Goal: Information Seeking & Learning: Learn about a topic

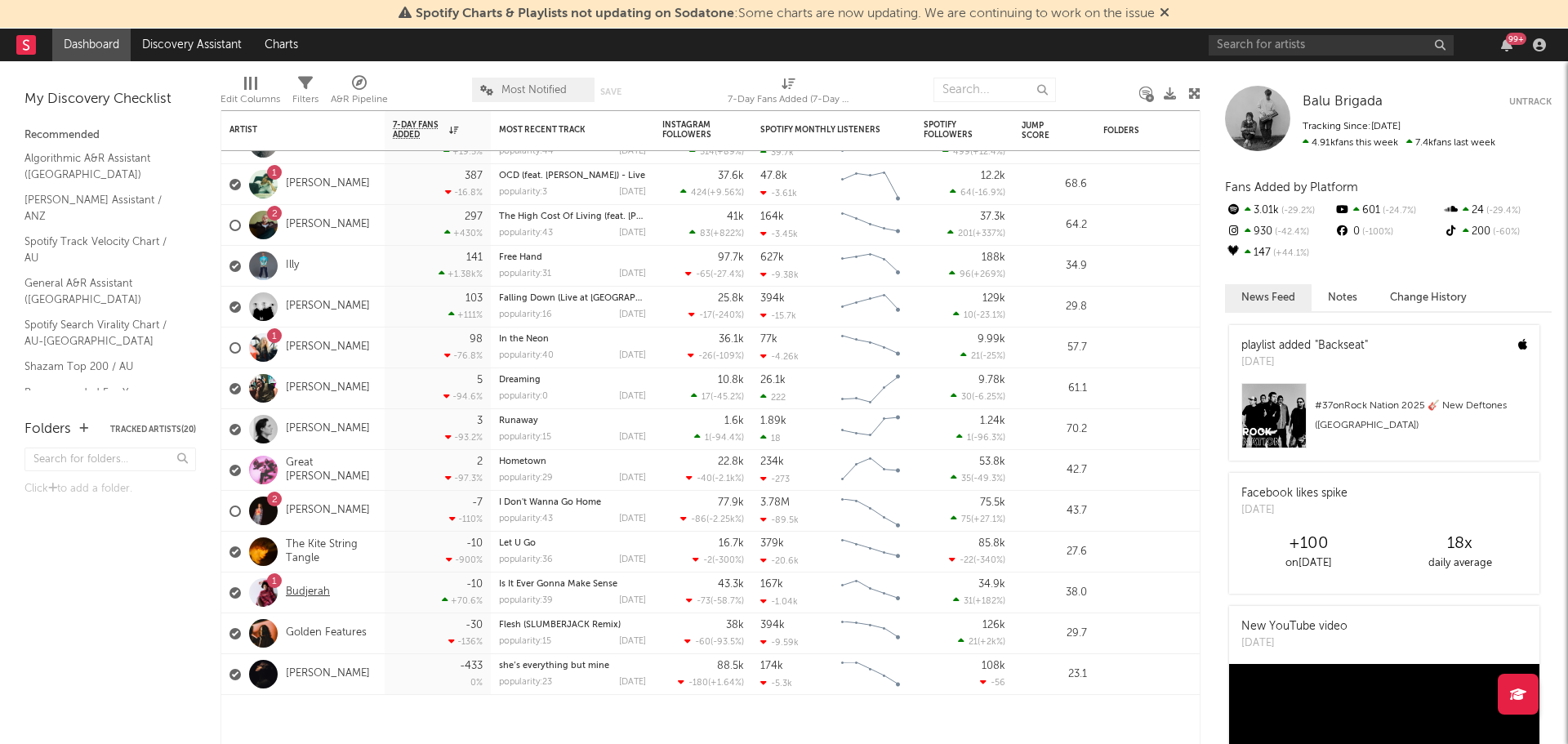
click at [309, 591] on link "Budjerah" at bounding box center [308, 592] width 44 height 14
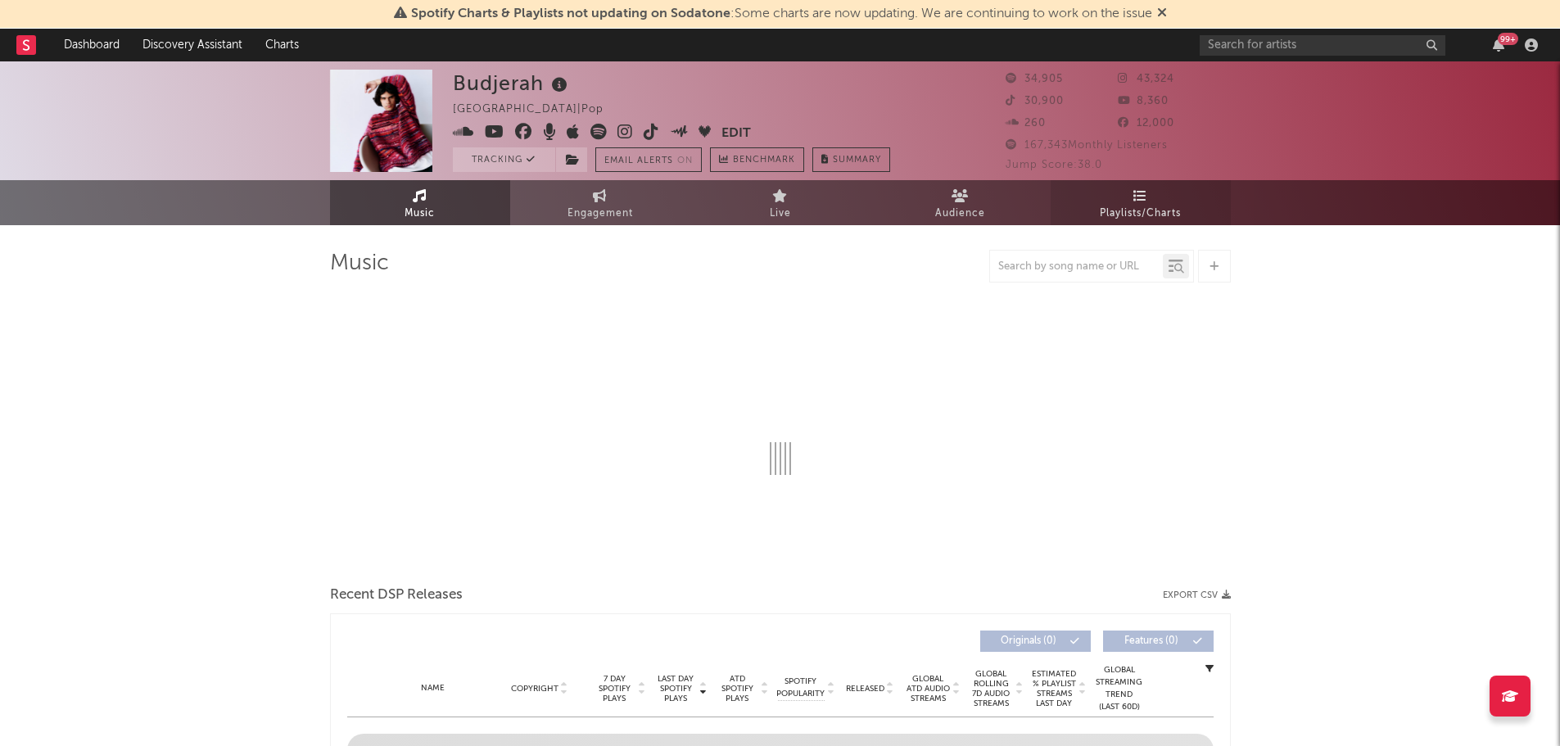
click at [1111, 220] on span "Playlists/Charts" at bounding box center [1140, 214] width 81 height 20
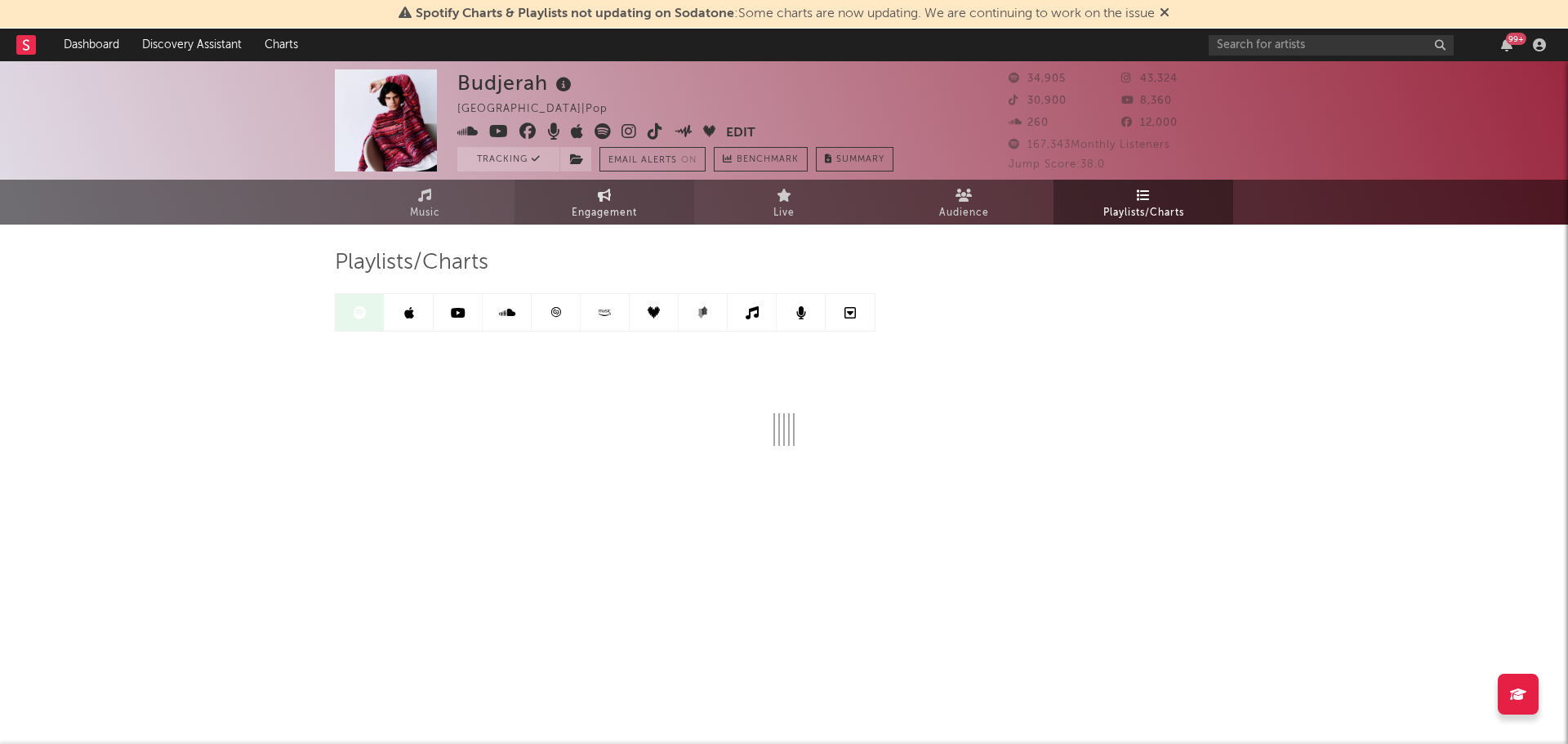
click at [571, 200] on link "Engagement" at bounding box center [604, 201] width 179 height 45
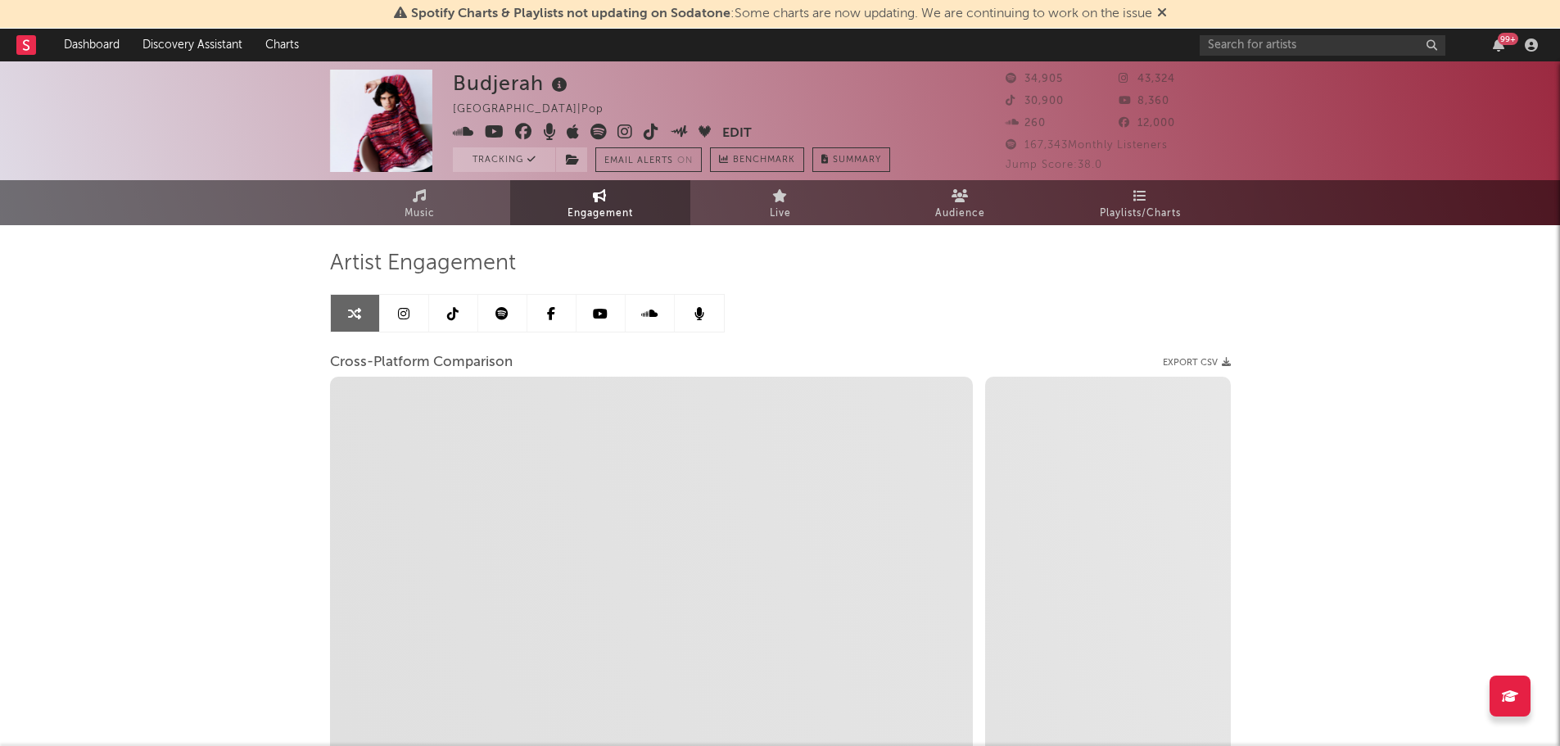
select select "1w"
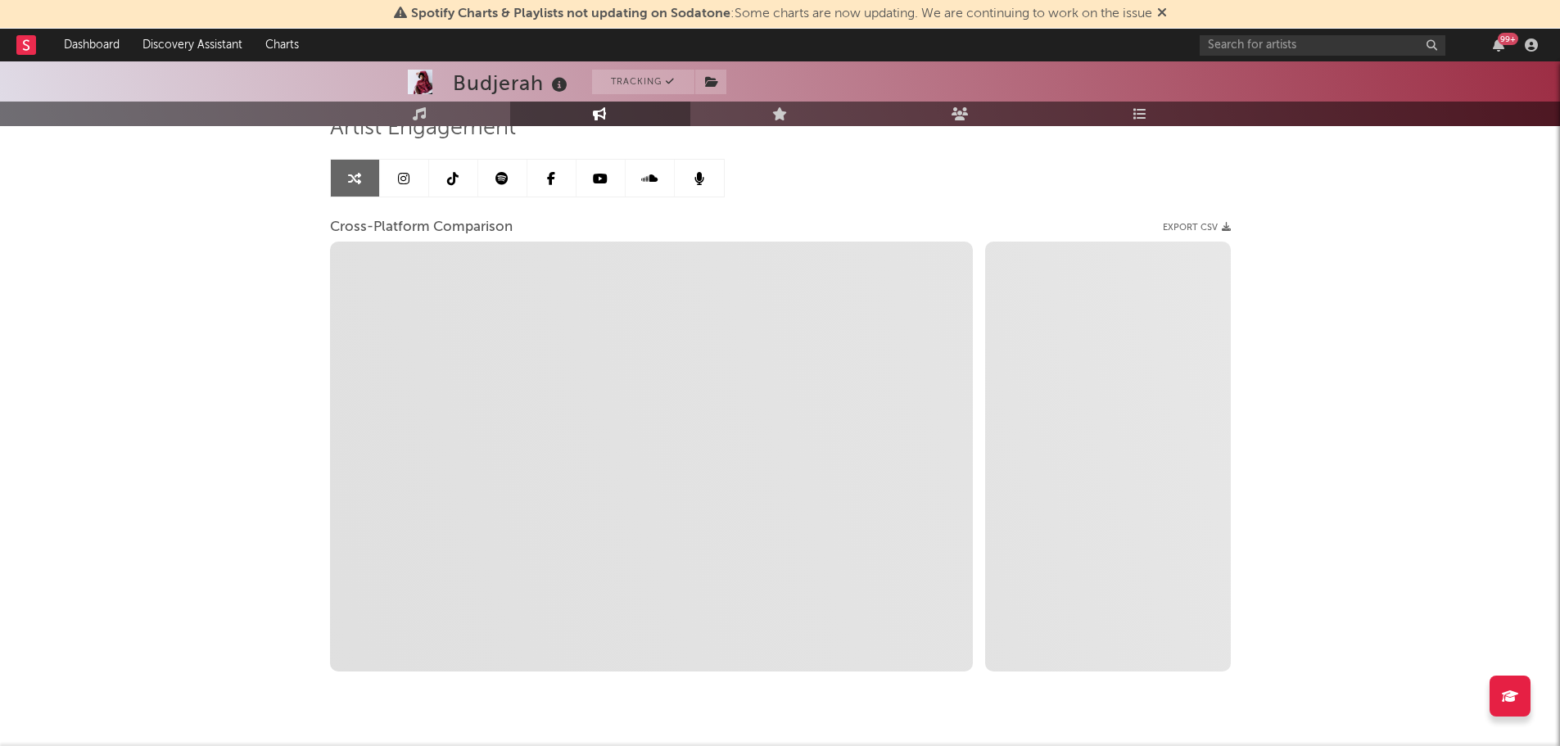
scroll to position [175, 0]
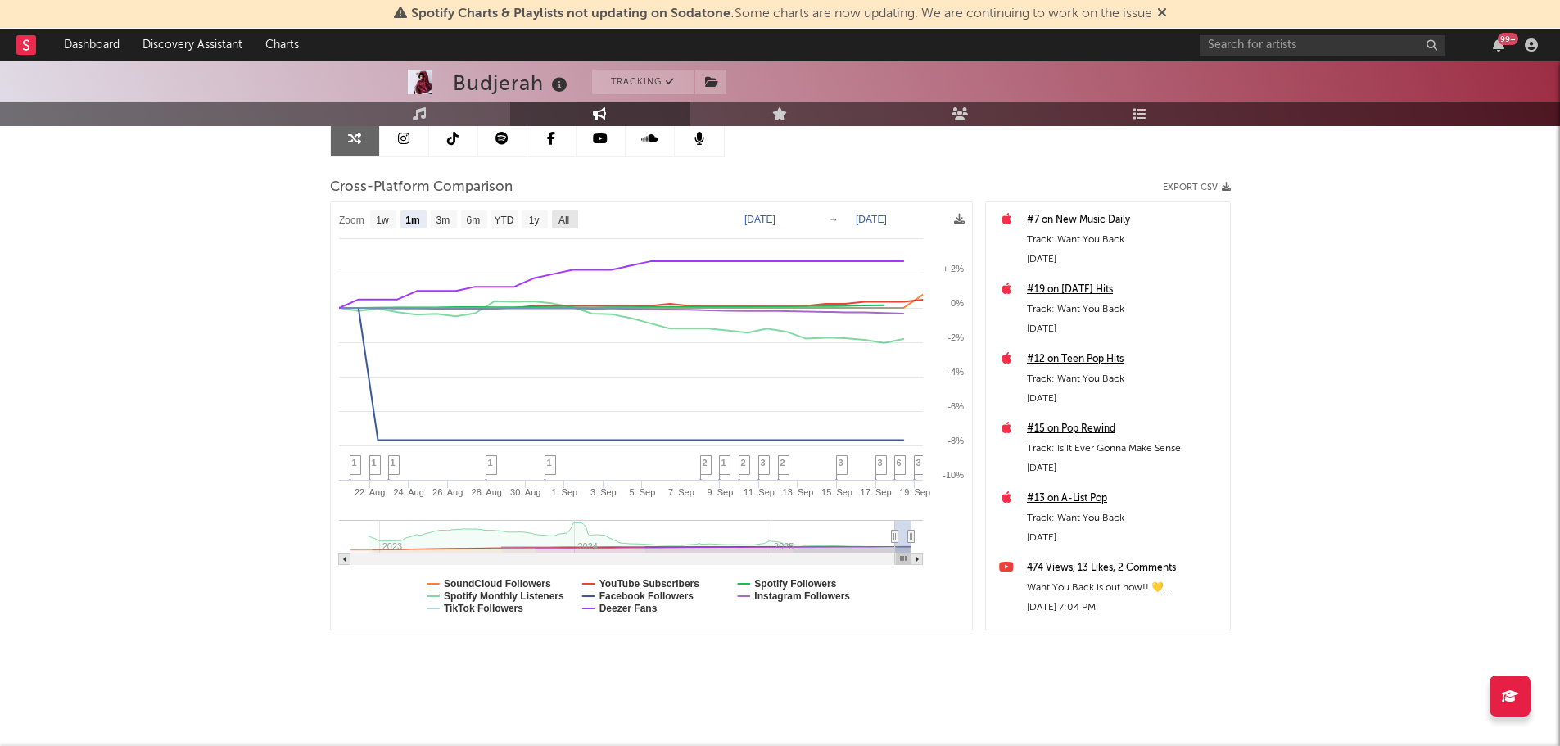
drag, startPoint x: 559, startPoint y: 219, endPoint x: 398, endPoint y: 301, distance: 181.3
click at [560, 219] on text "All" at bounding box center [563, 220] width 11 height 11
select select "All"
type input "[DATE]"
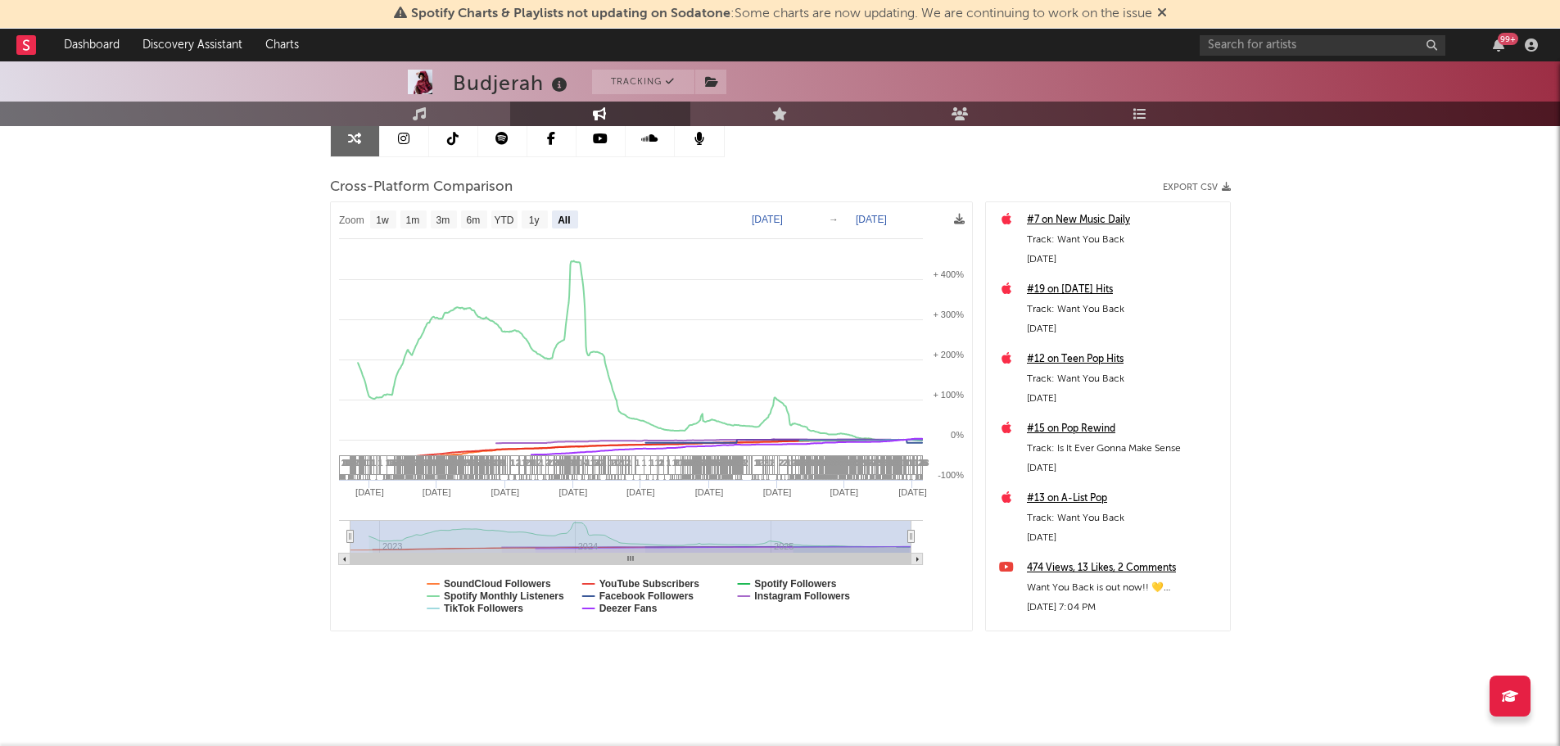
select select "All"
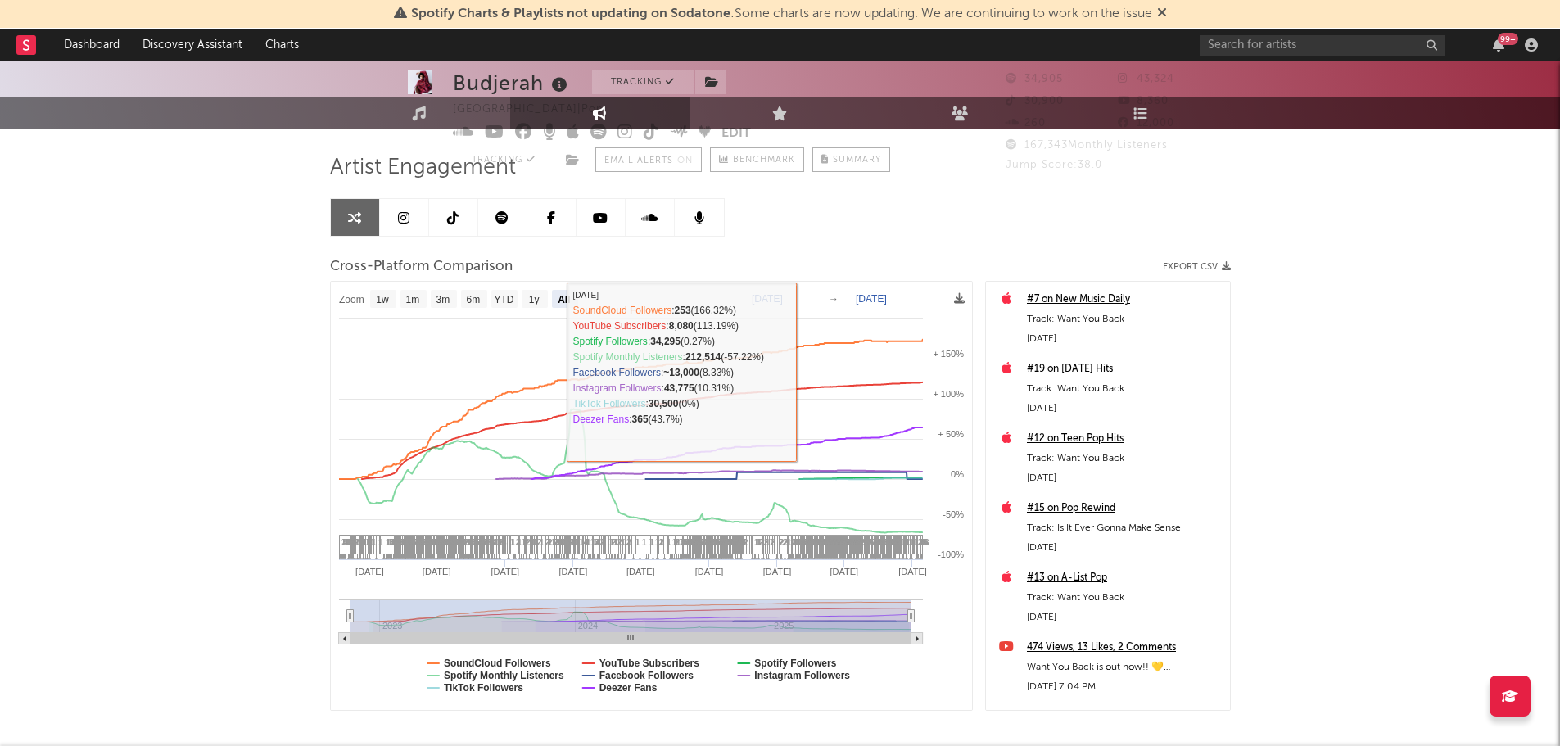
scroll to position [0, 0]
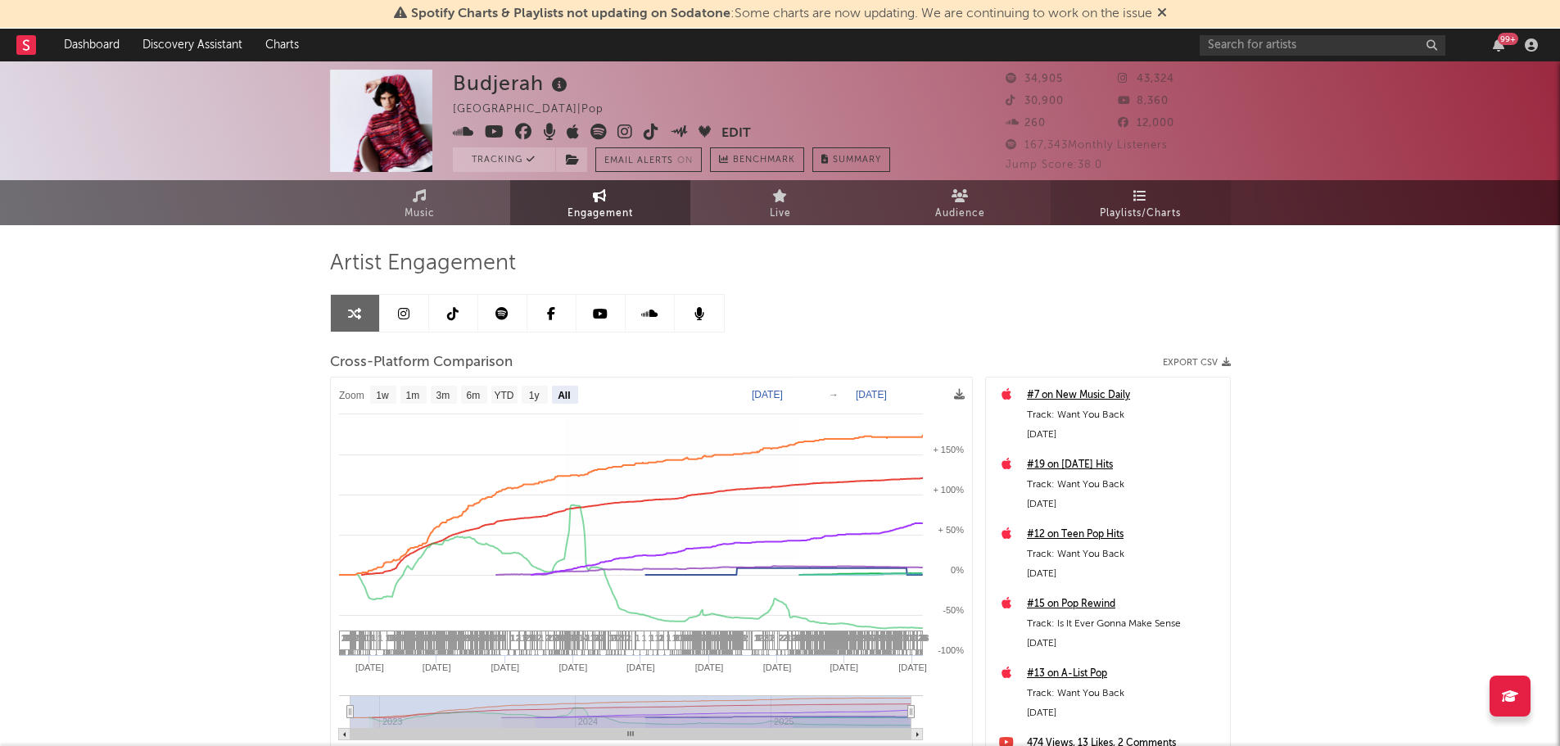
click at [1113, 198] on link "Playlists/Charts" at bounding box center [1141, 202] width 180 height 45
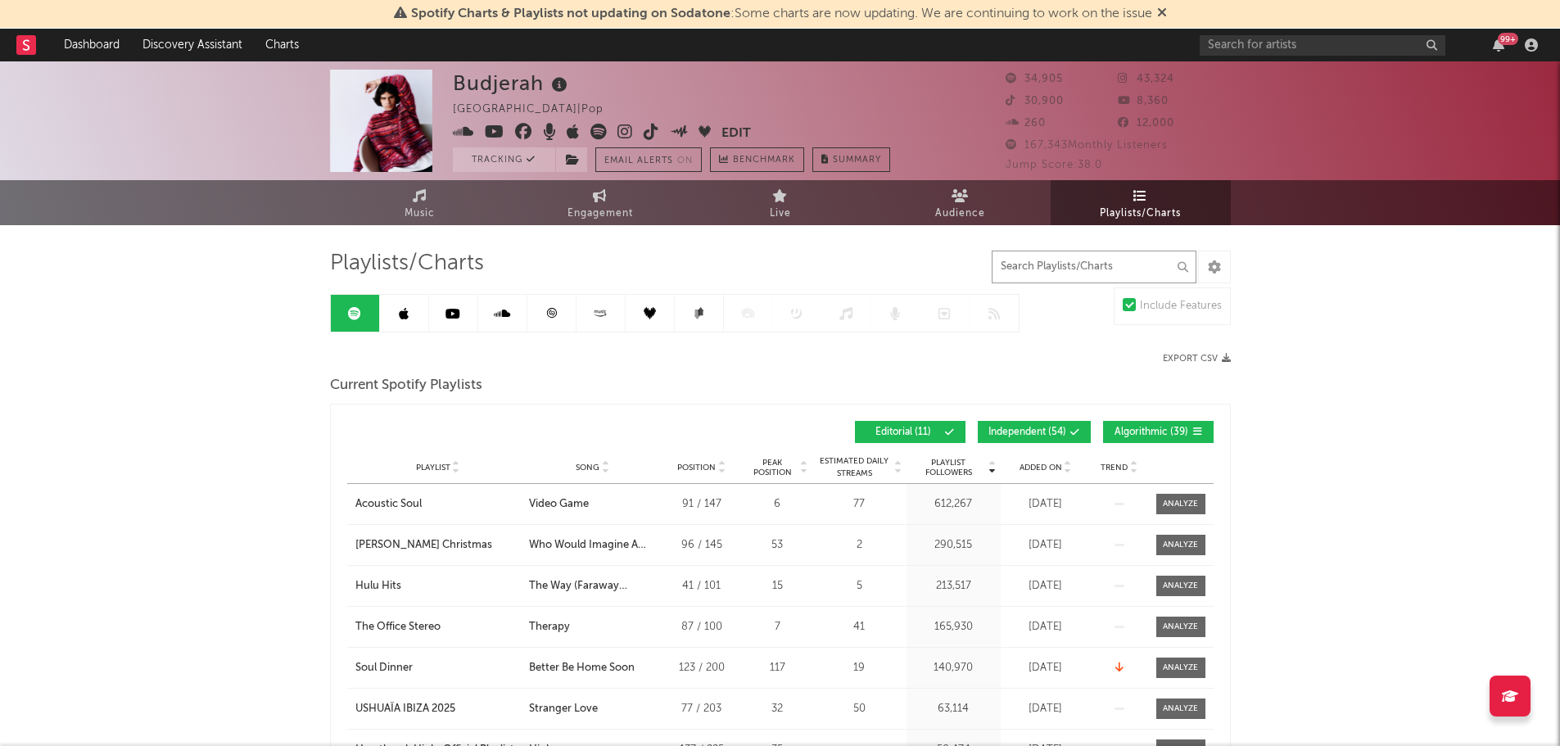
click at [1051, 273] on input "text" at bounding box center [1094, 267] width 205 height 33
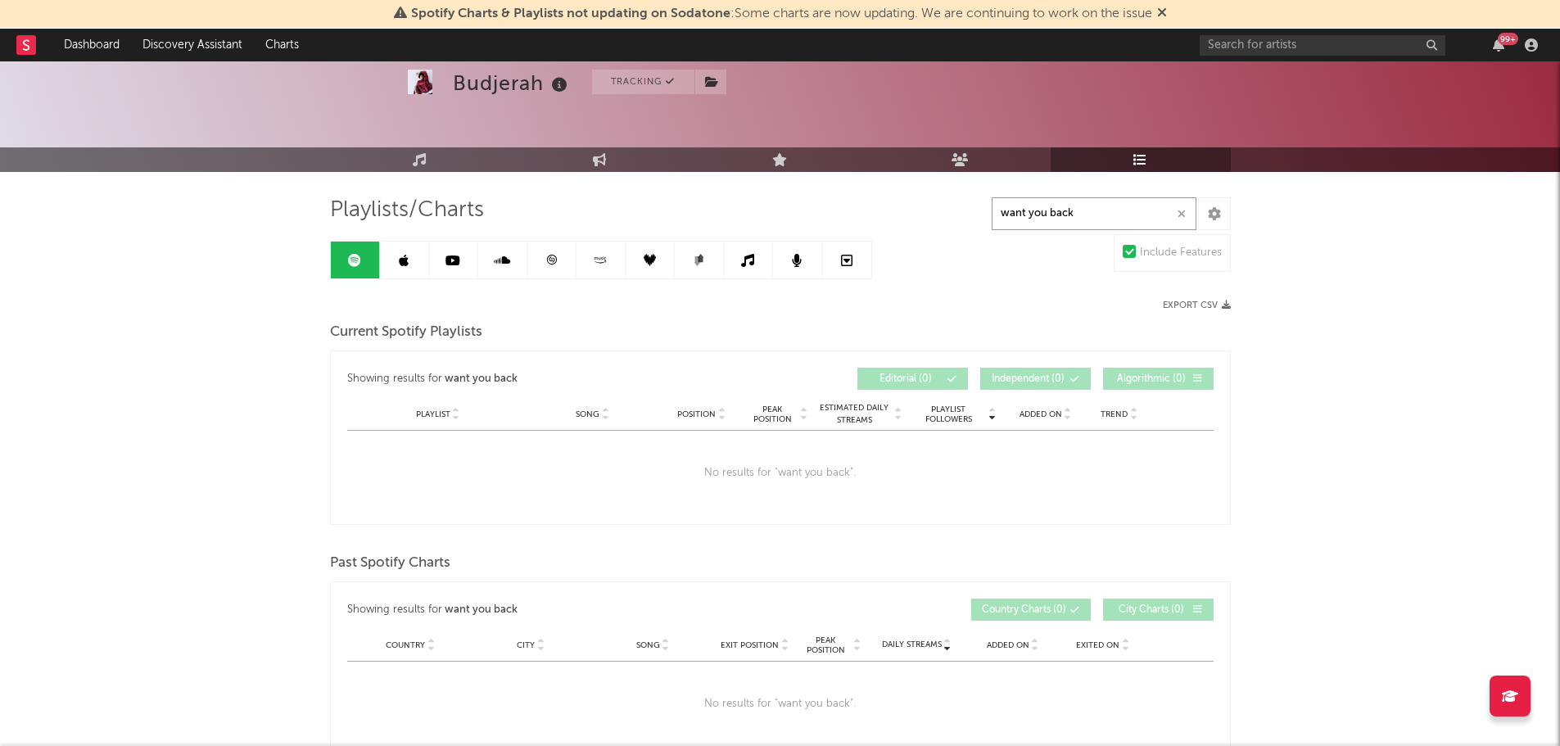
scroll to position [45, 0]
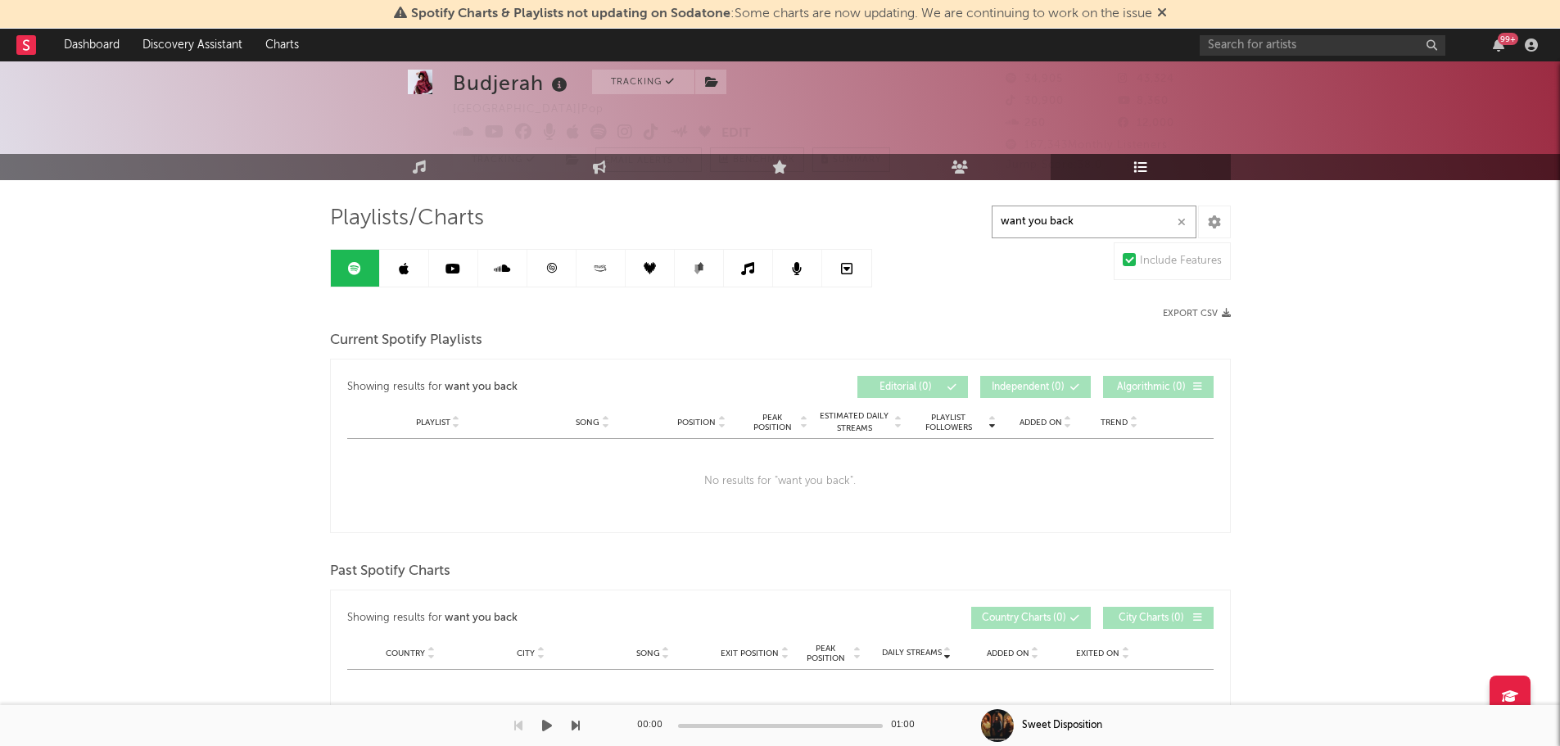
type input "want you back"
click at [1279, 460] on div "Budjerah Tracking [GEOGRAPHIC_DATA] | Pop Edit Tracking Email Alerts On Benchma…" at bounding box center [780, 669] width 1560 height 1306
click at [409, 261] on link at bounding box center [404, 268] width 49 height 37
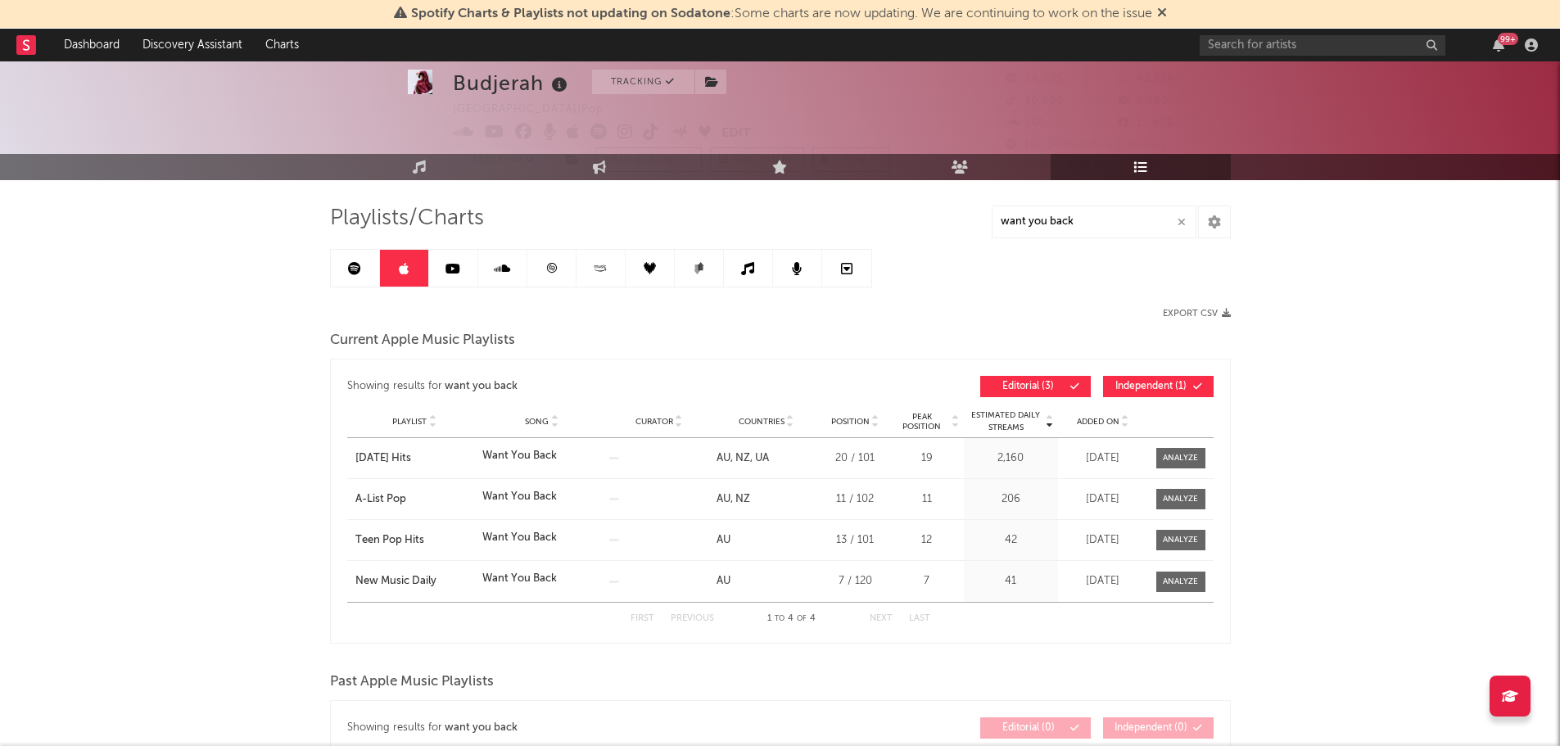
click at [452, 276] on link at bounding box center [453, 268] width 49 height 37
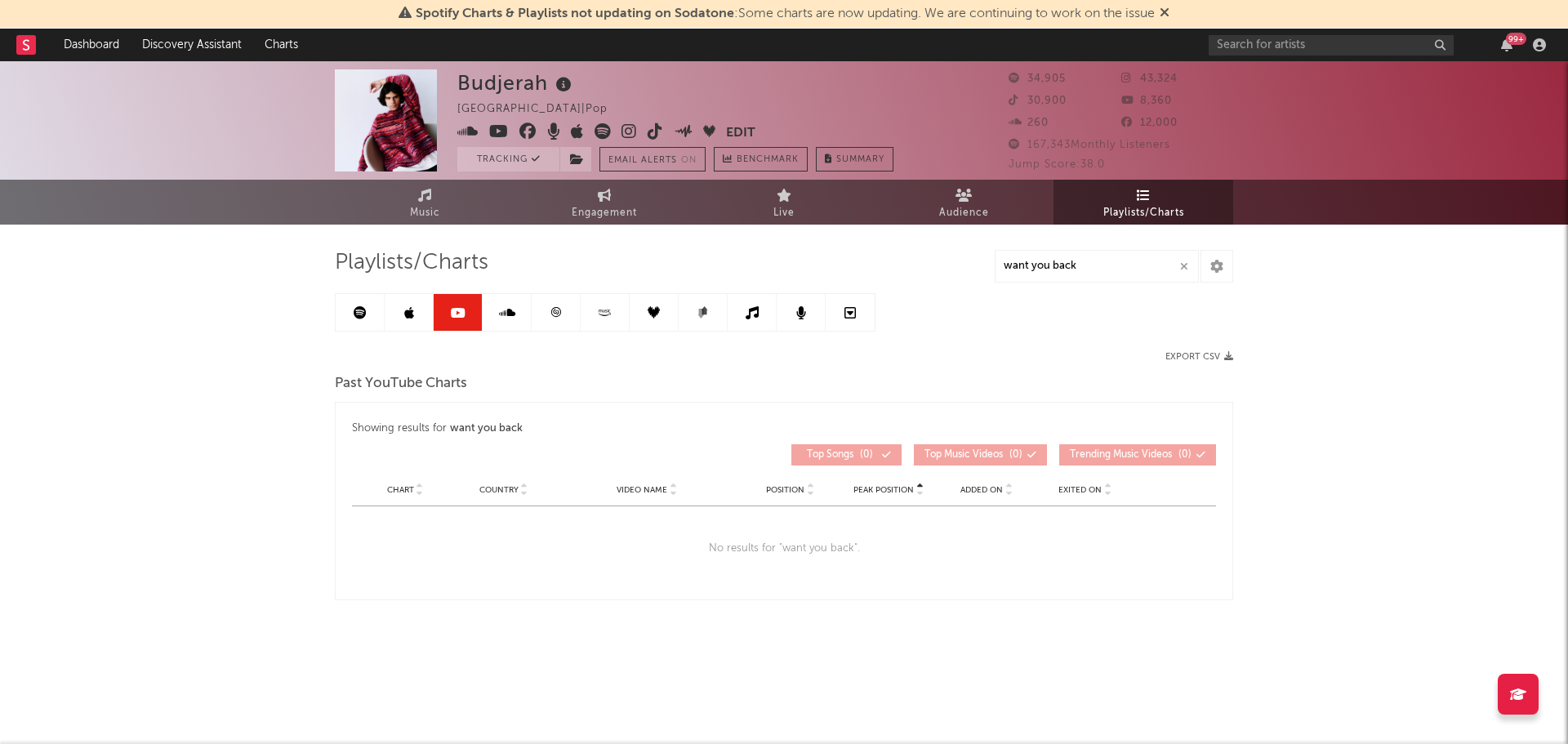
click at [499, 300] on link at bounding box center [506, 312] width 49 height 37
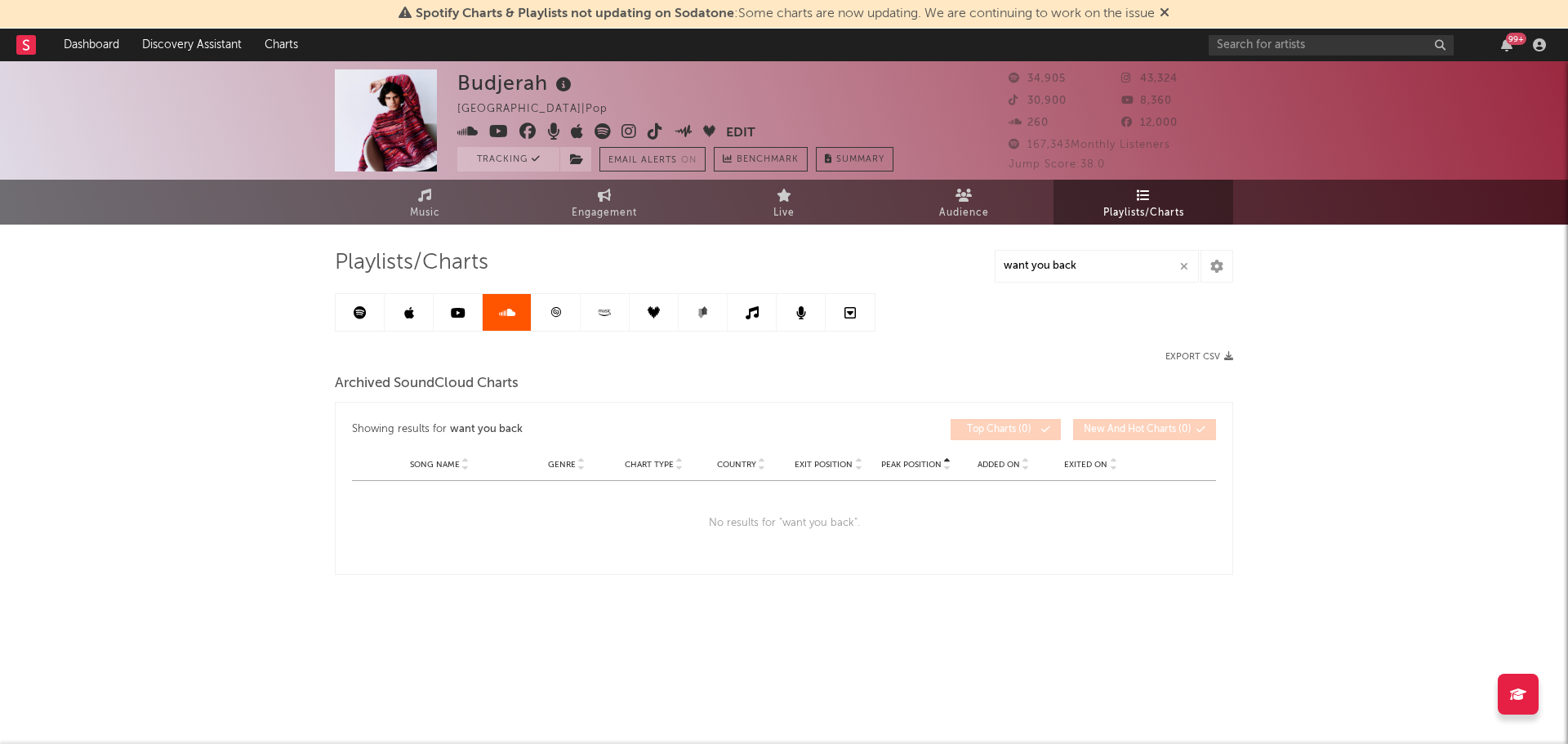
click at [545, 312] on link at bounding box center [555, 312] width 49 height 37
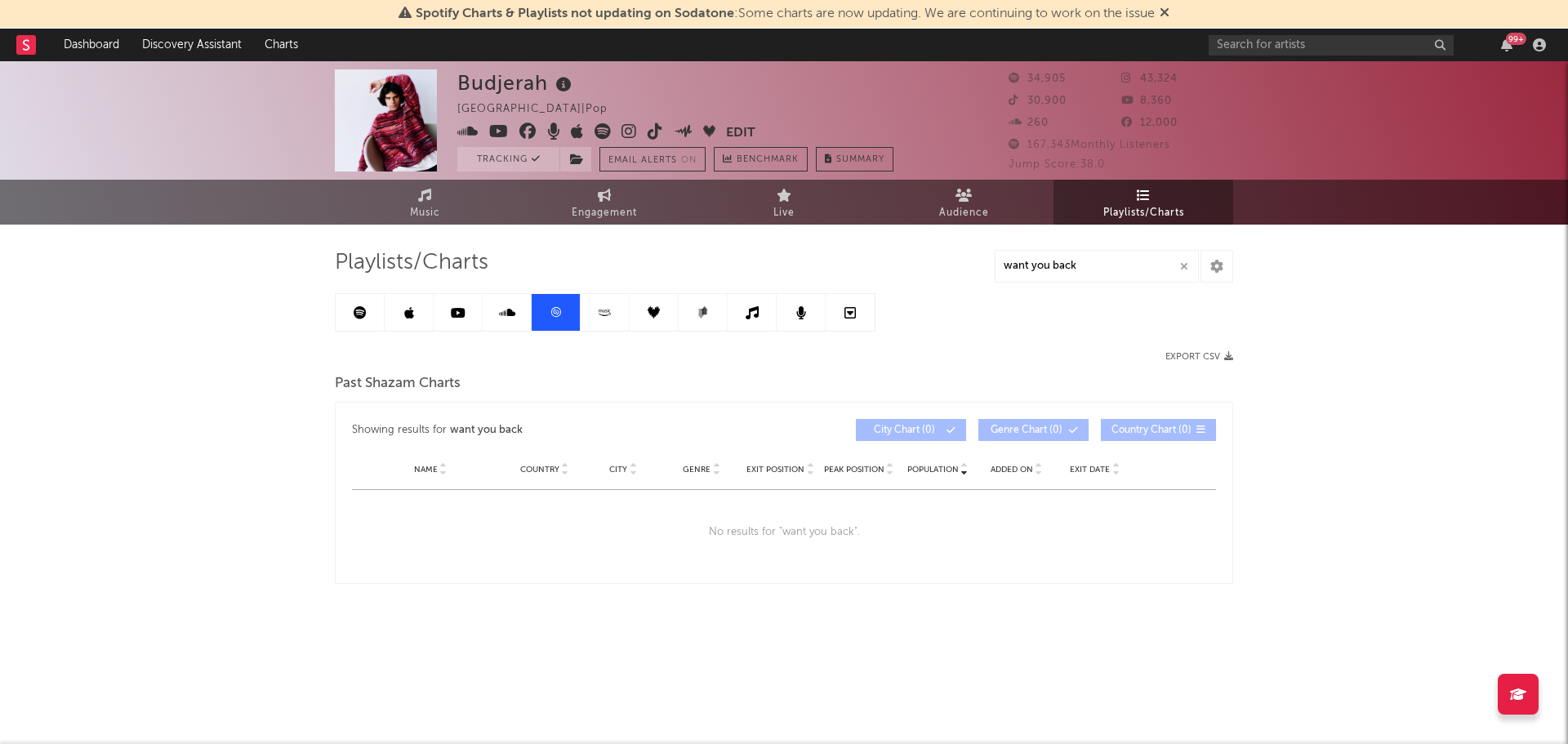
click at [602, 316] on icon at bounding box center [604, 312] width 19 height 12
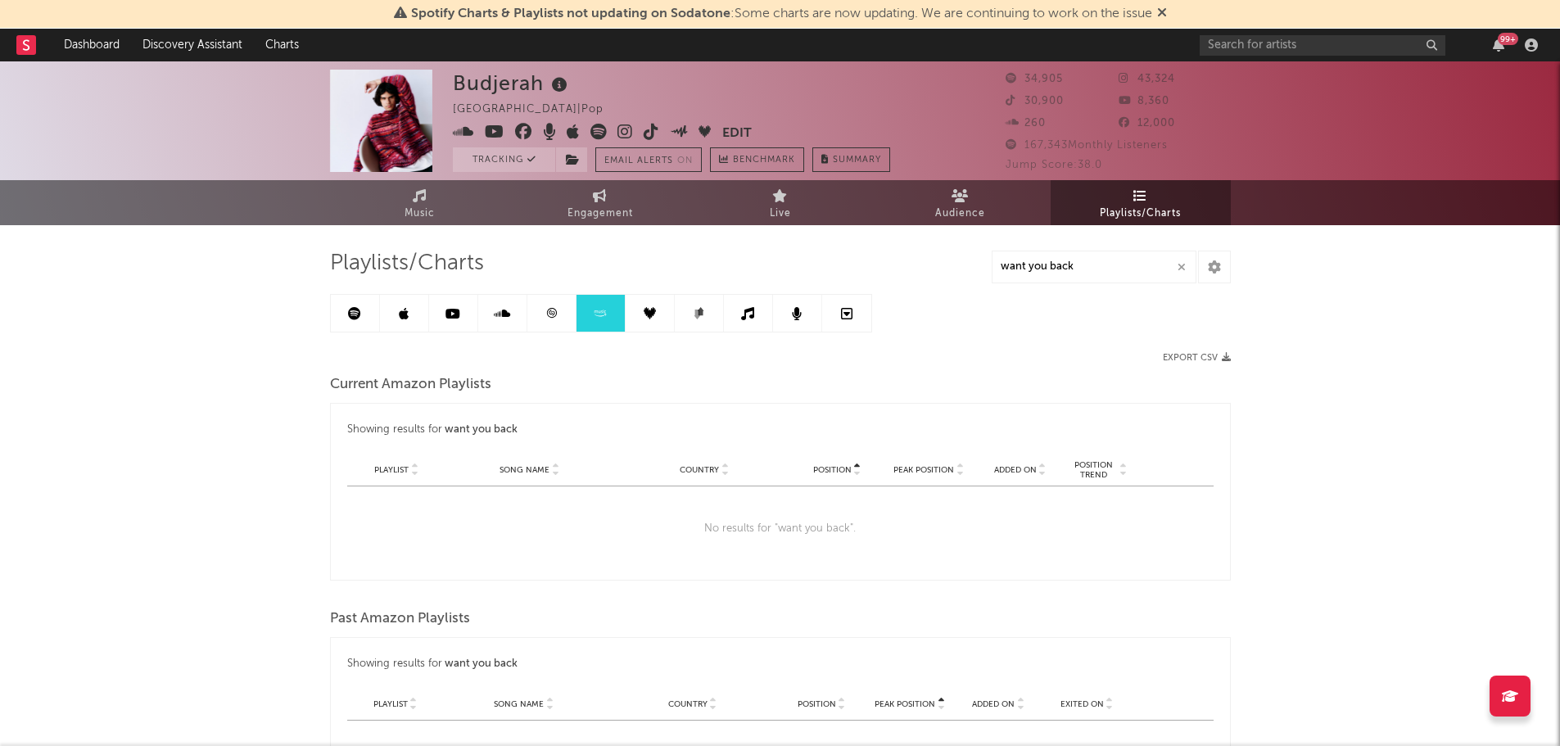
click at [651, 315] on icon at bounding box center [650, 313] width 12 height 12
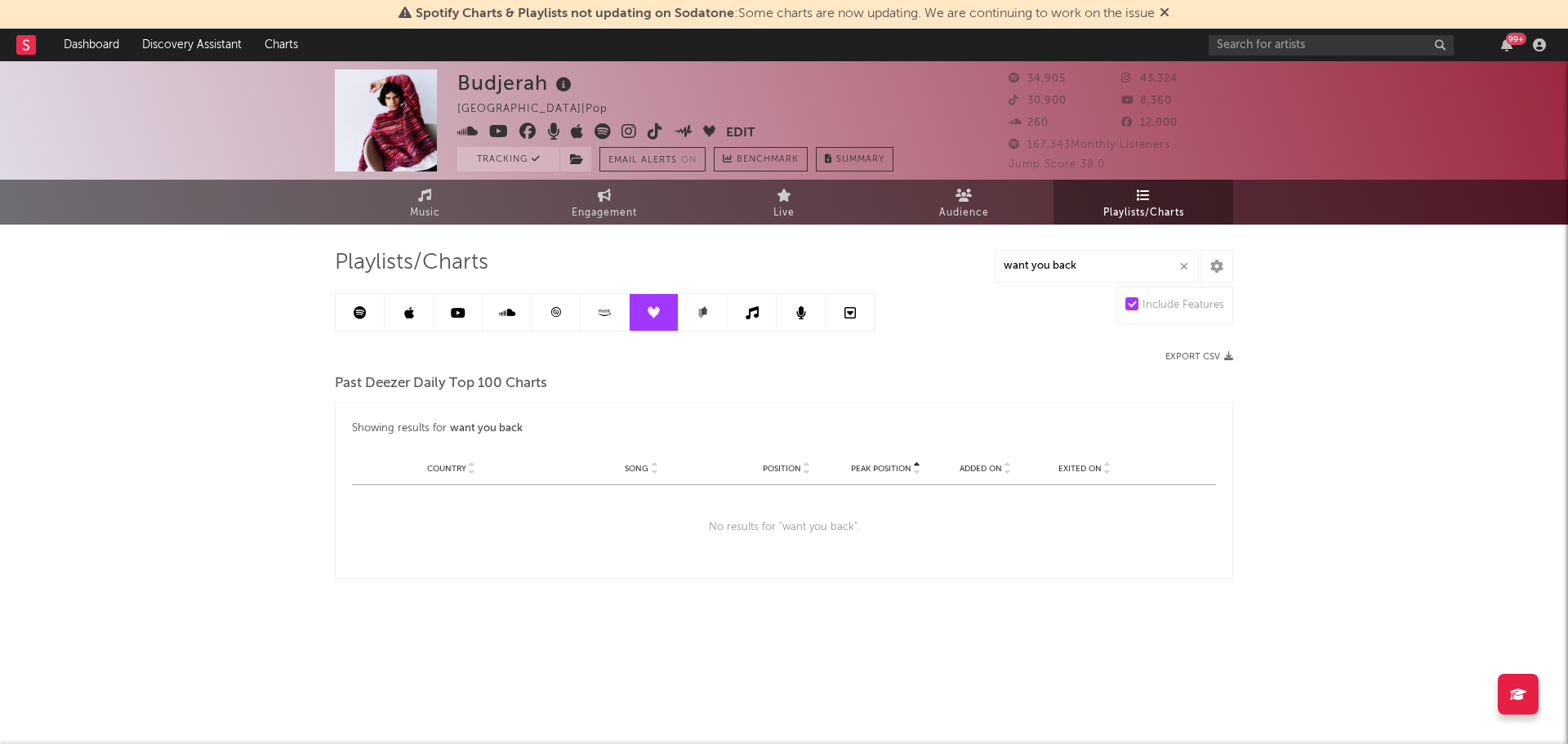
click at [689, 314] on link at bounding box center [703, 312] width 49 height 37
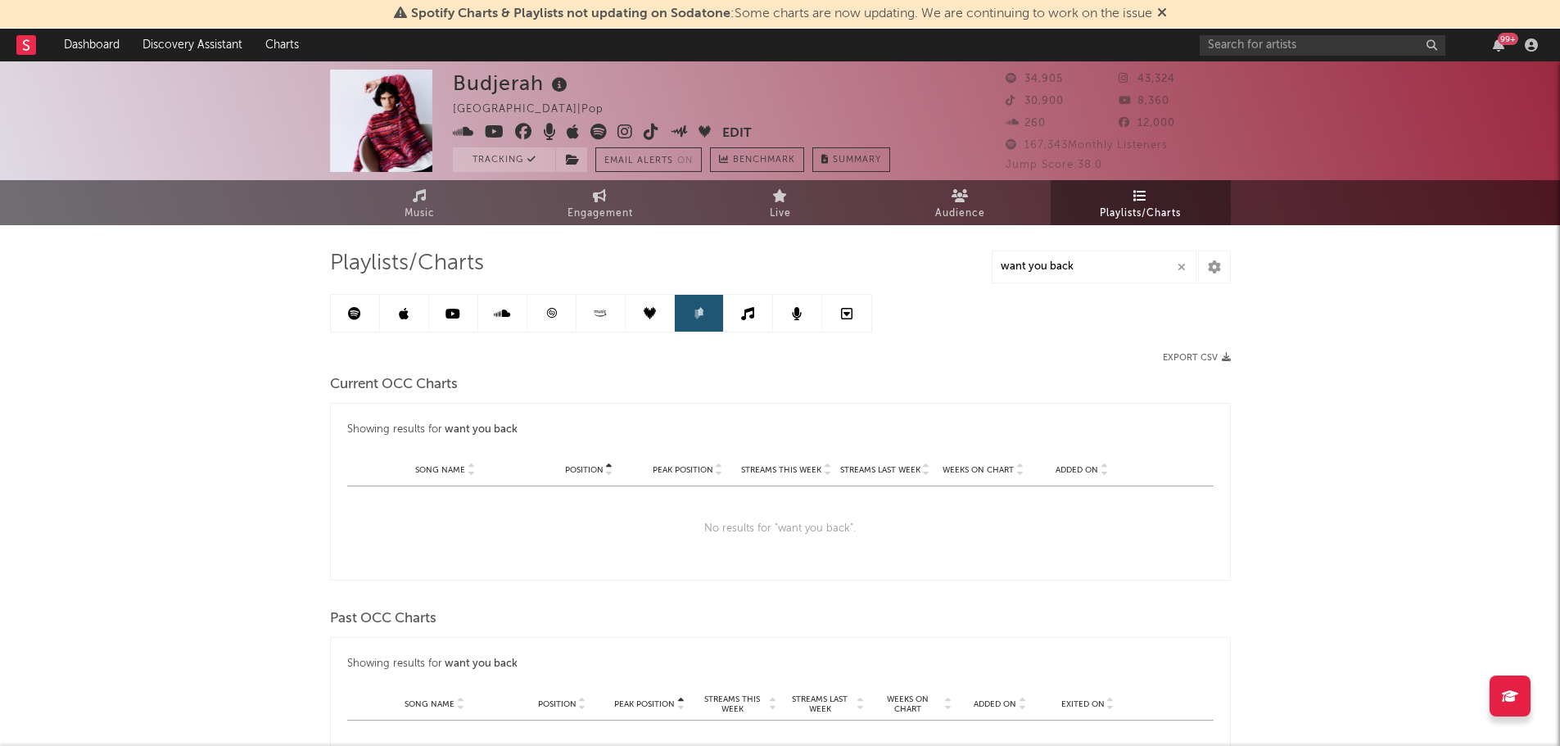
click at [747, 315] on icon at bounding box center [747, 313] width 13 height 13
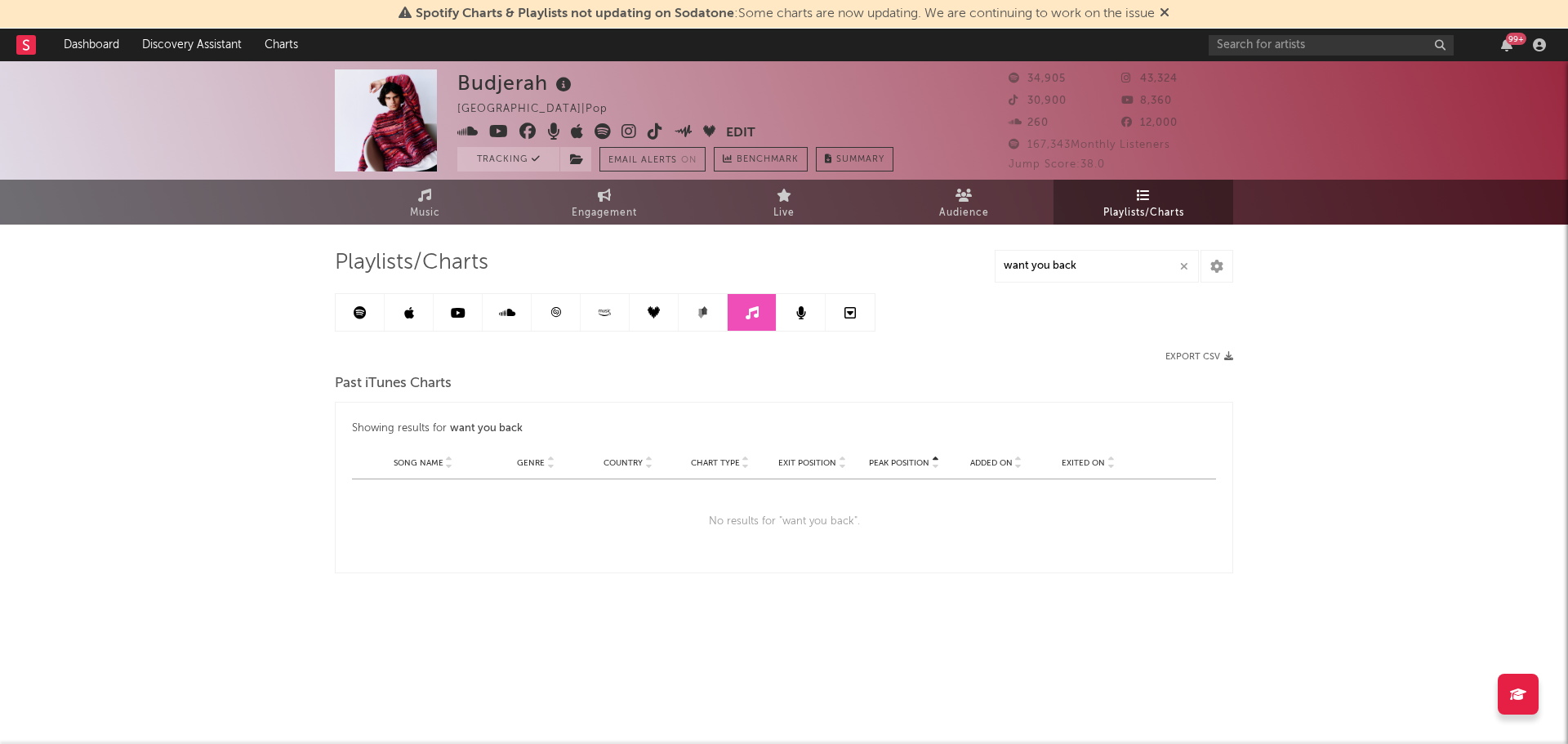
click at [787, 313] on link at bounding box center [800, 312] width 49 height 37
click at [854, 312] on icon at bounding box center [849, 312] width 11 height 13
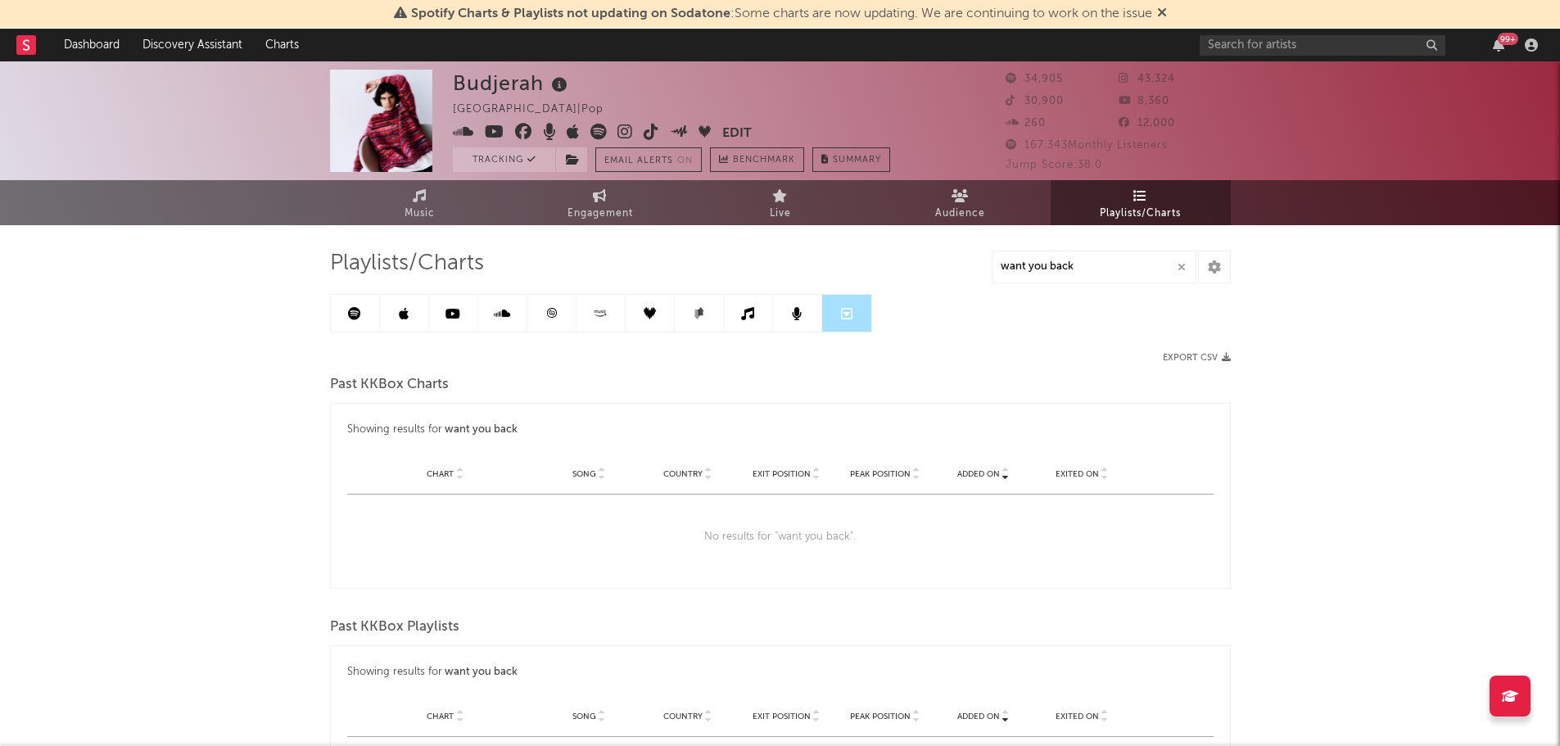
click at [372, 310] on link at bounding box center [355, 313] width 49 height 37
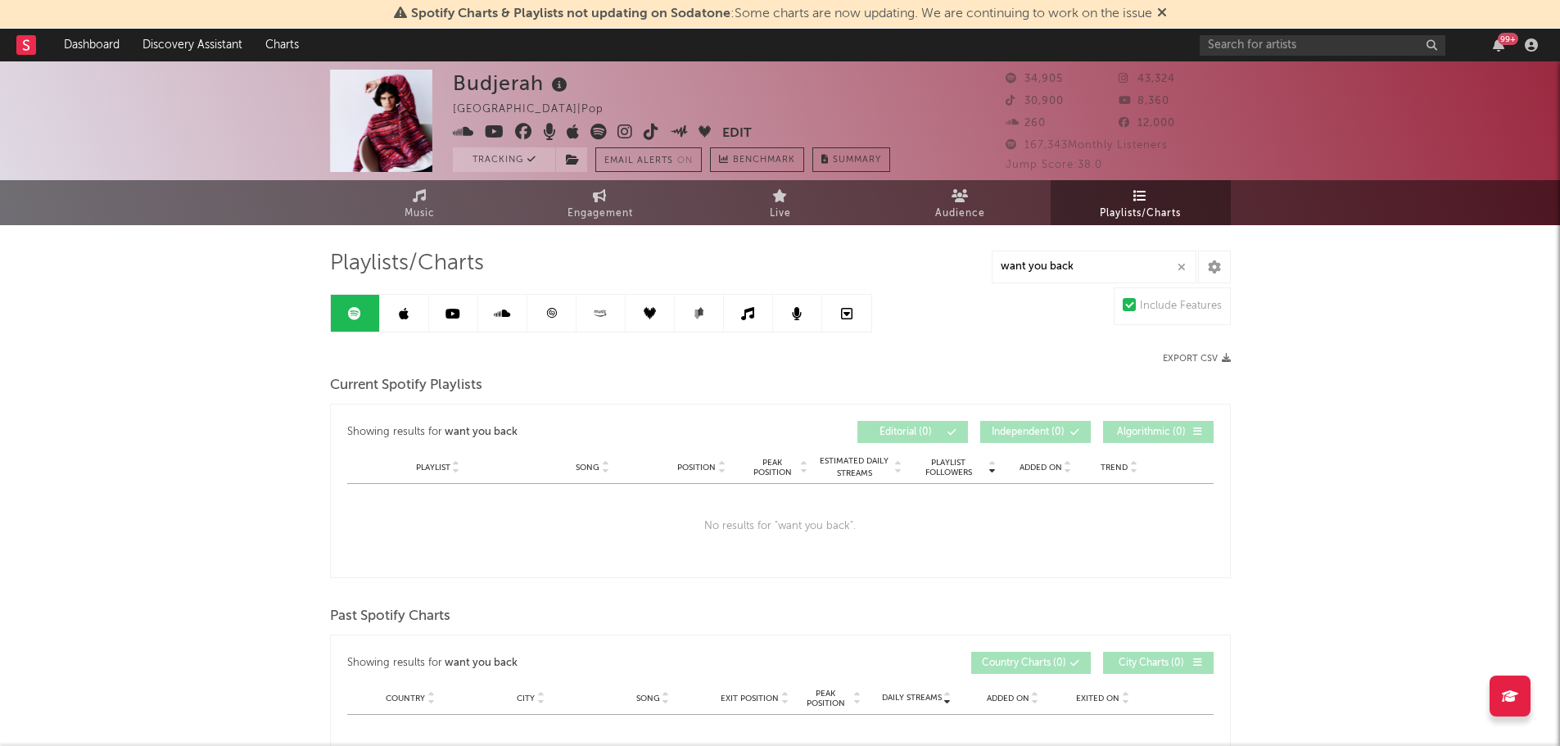
drag, startPoint x: 216, startPoint y: 355, endPoint x: 61, endPoint y: 115, distance: 286.7
click at [214, 356] on div "Budjerah [GEOGRAPHIC_DATA] | Pop Edit Tracking Email Alerts On Benchmark Summar…" at bounding box center [780, 714] width 1560 height 1306
